Goal: Navigation & Orientation: Go to known website

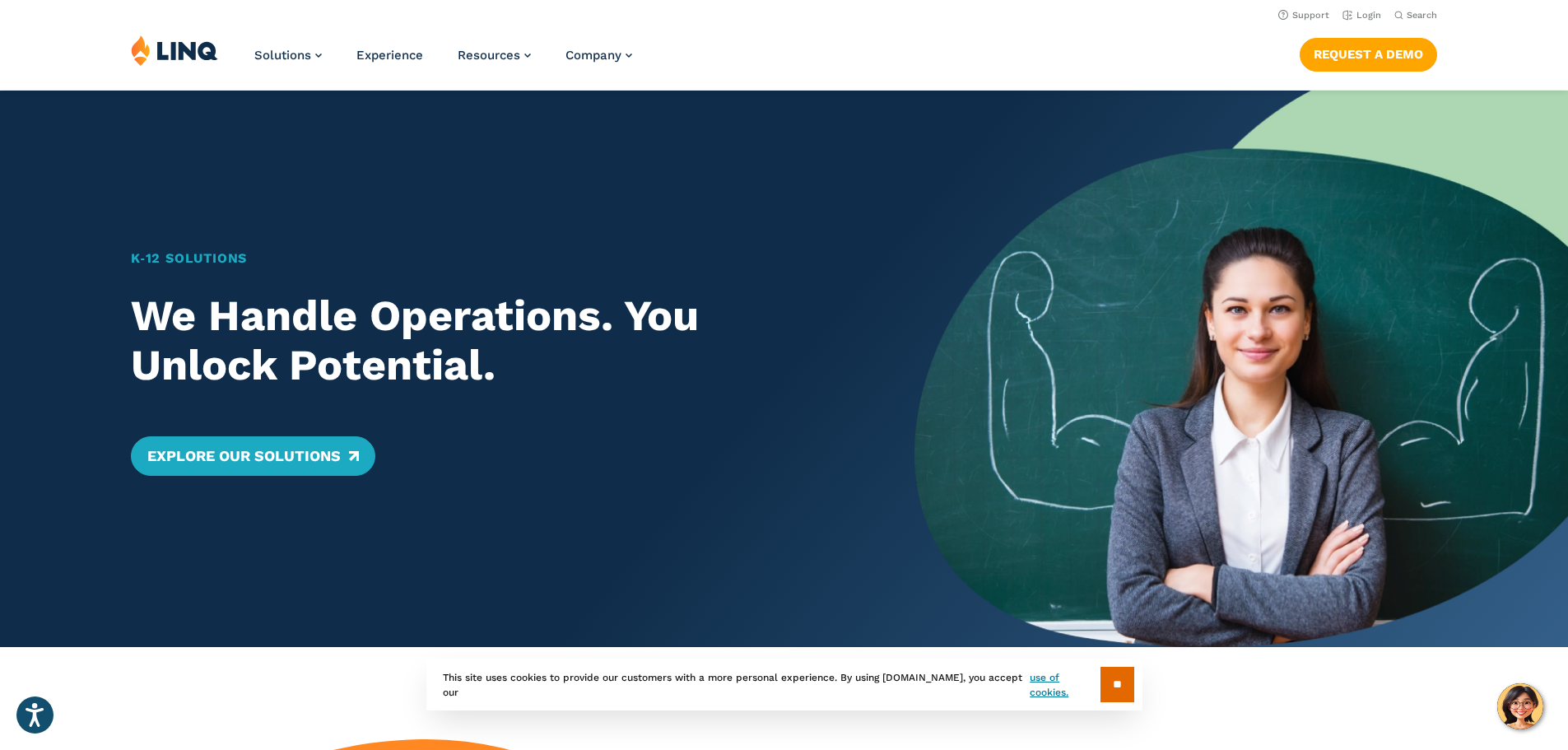
click at [1384, 281] on img at bounding box center [1241, 369] width 654 height 556
click at [1359, 15] on link "Login" at bounding box center [1361, 15] width 39 height 11
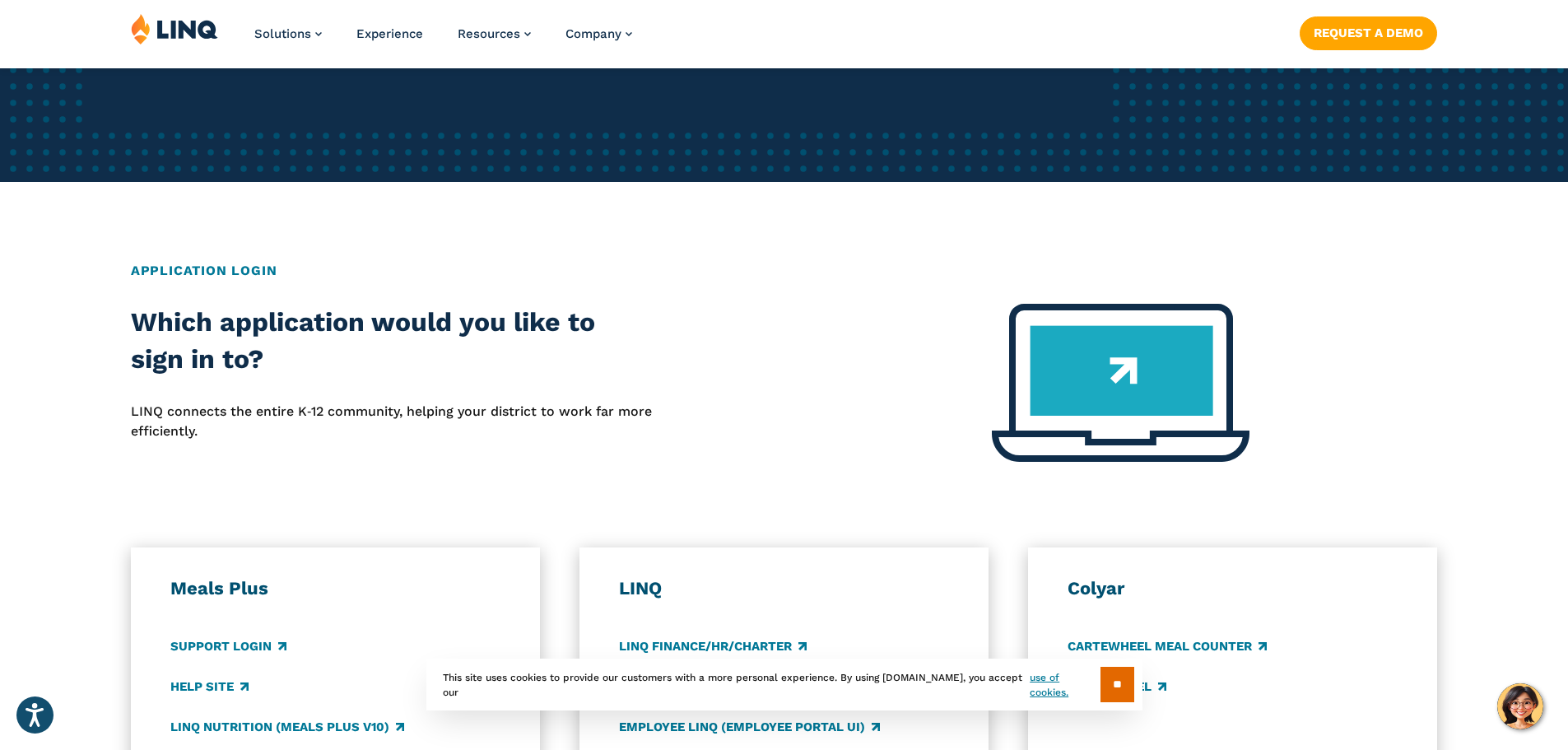
scroll to position [576, 0]
